Goal: Navigation & Orientation: Find specific page/section

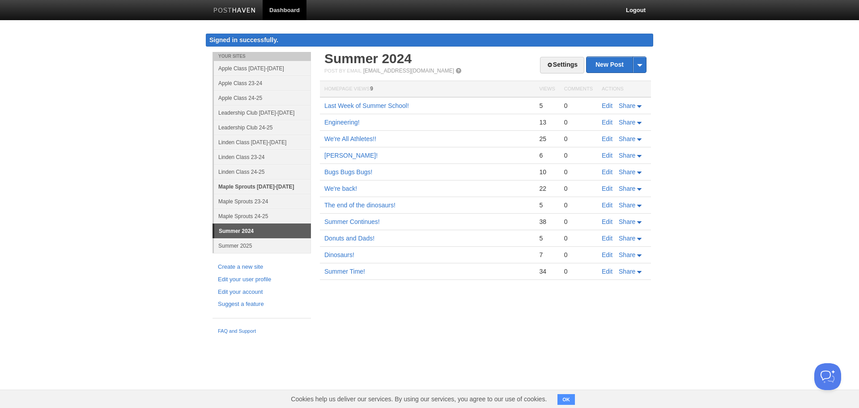
click at [253, 185] on link "Maple Sprouts [DATE]-[DATE]" at bounding box center [262, 186] width 97 height 15
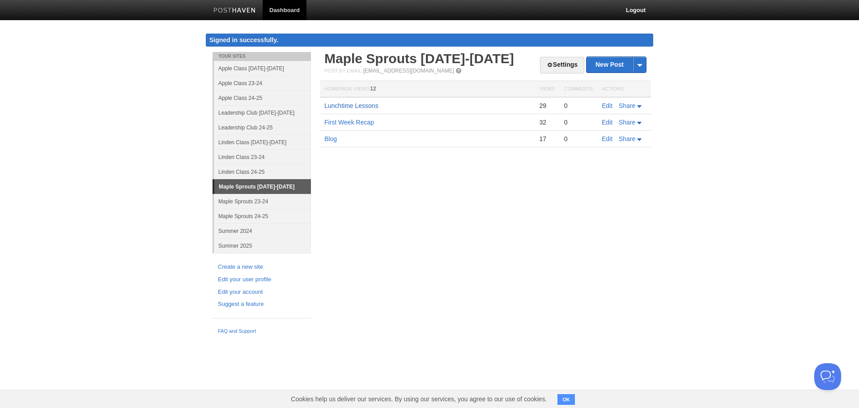
click at [355, 103] on link "Lunchtime Lessons" at bounding box center [351, 105] width 54 height 7
click at [256, 68] on link "Apple Class [DATE]-[DATE]" at bounding box center [262, 68] width 97 height 15
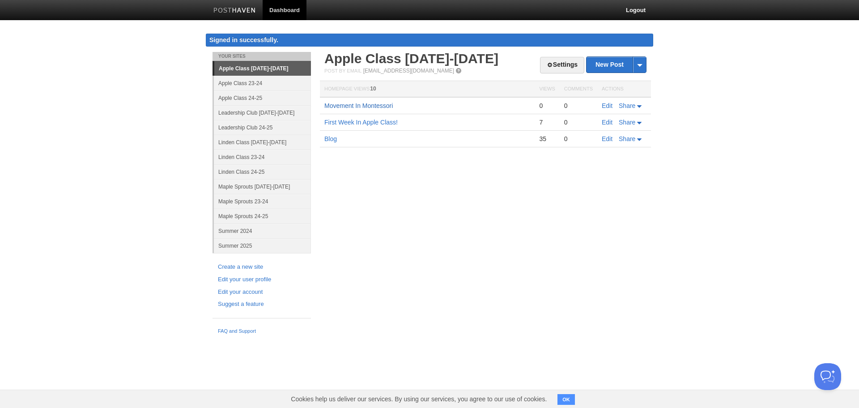
click at [390, 105] on link "Movement In Montessori" at bounding box center [358, 105] width 68 height 7
click at [246, 143] on link "Linden Class [DATE]-[DATE]" at bounding box center [262, 142] width 97 height 15
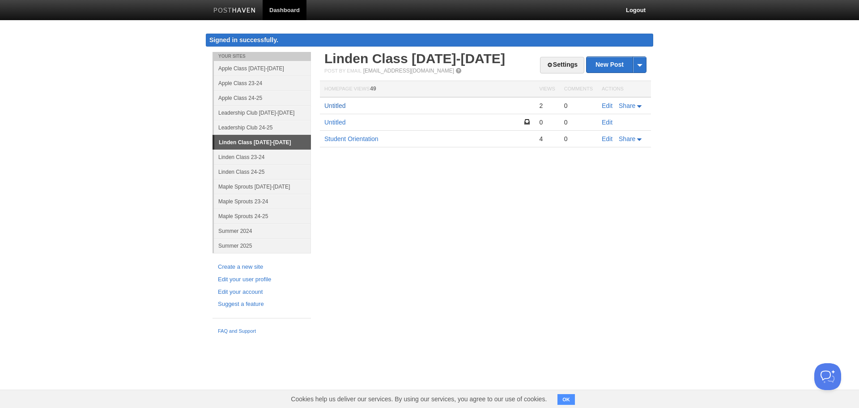
click at [335, 103] on link "Untitled" at bounding box center [334, 105] width 21 height 7
click at [336, 138] on link "Student Orientation" at bounding box center [351, 138] width 54 height 7
click at [347, 121] on td "Untitled" at bounding box center [427, 122] width 215 height 17
click at [342, 122] on link "Untitled" at bounding box center [334, 122] width 21 height 7
click at [477, 220] on div "Your Sites Apple Class [DATE]-[DATE] Apple Class 23-24 Apple Class 24-25 Leader…" at bounding box center [429, 195] width 447 height 286
